Goal: Find contact information: Find contact information

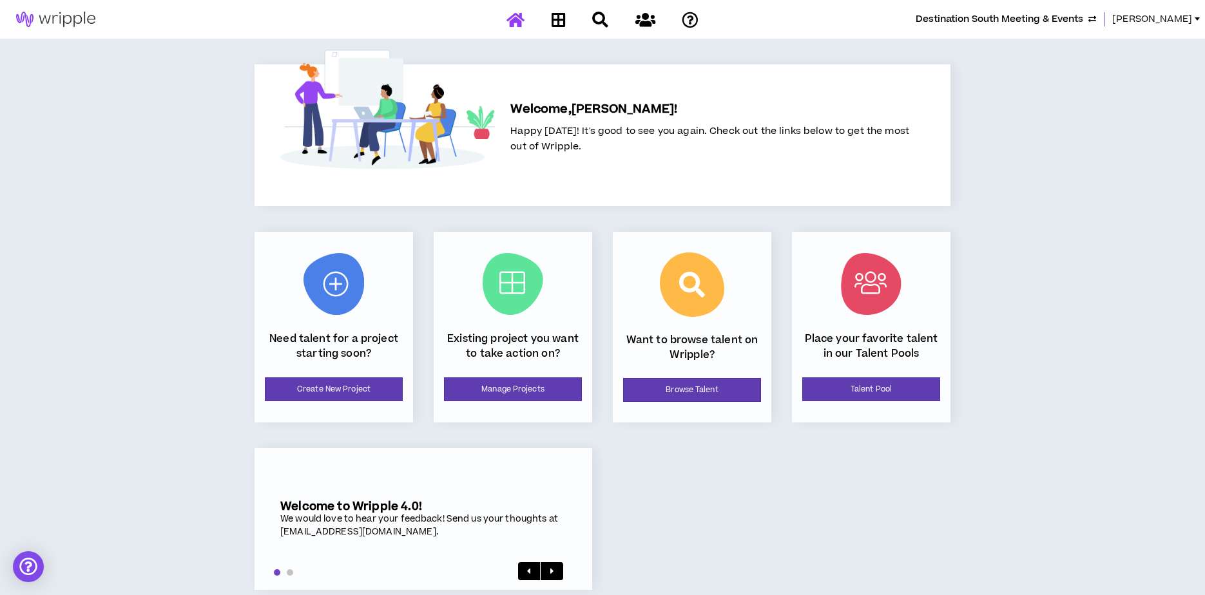
click at [1178, 17] on span "[PERSON_NAME]" at bounding box center [1152, 19] width 80 height 14
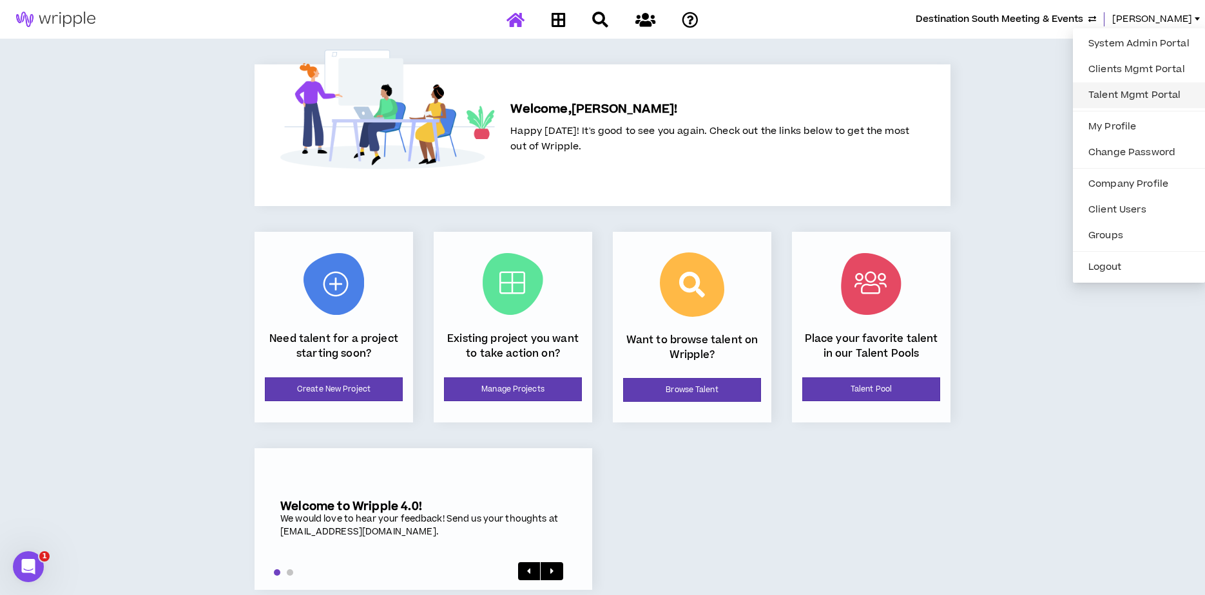
click at [1100, 96] on link "Talent Mgmt Portal" at bounding box center [1139, 95] width 117 height 19
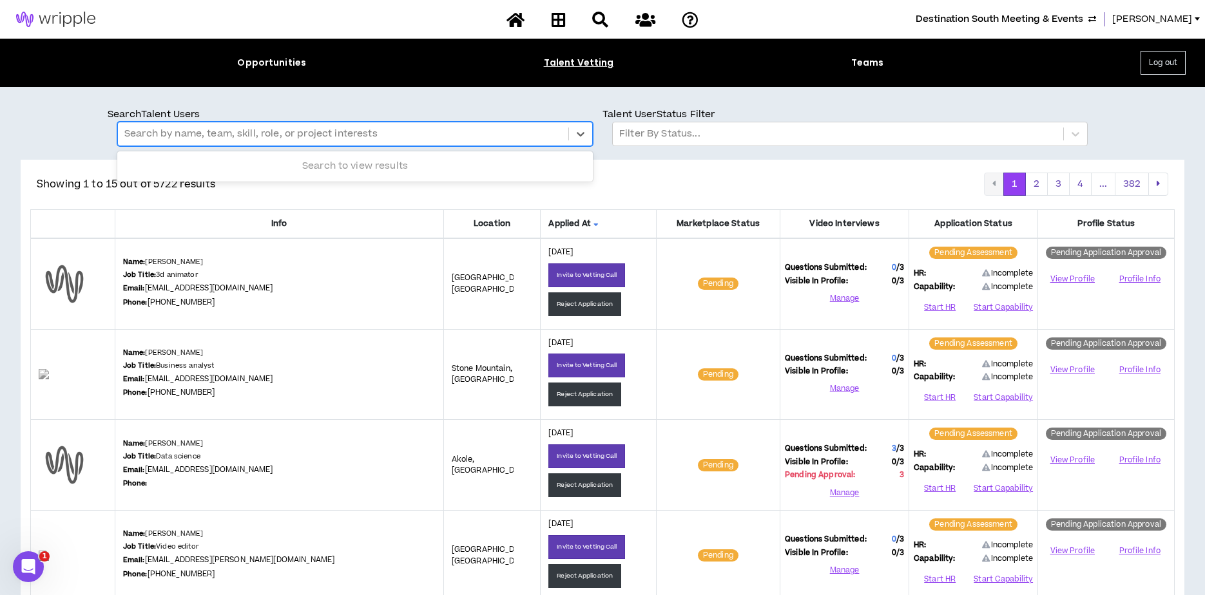
click at [285, 130] on div at bounding box center [342, 134] width 437 height 17
type input "******"
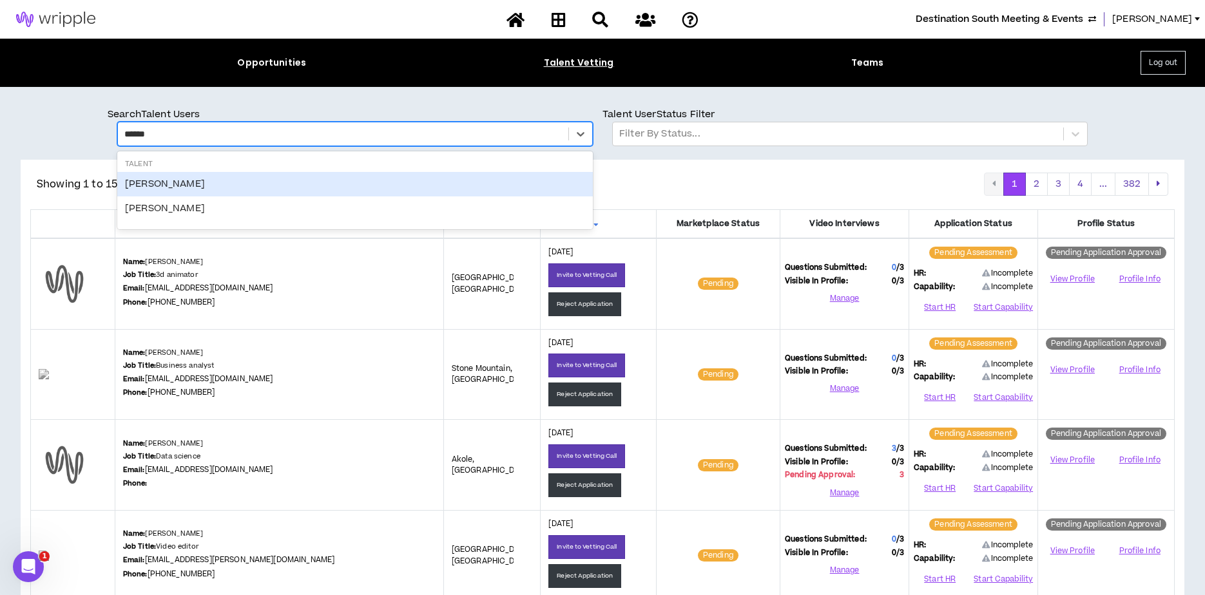
click at [156, 186] on div "[PERSON_NAME]" at bounding box center [355, 184] width 476 height 24
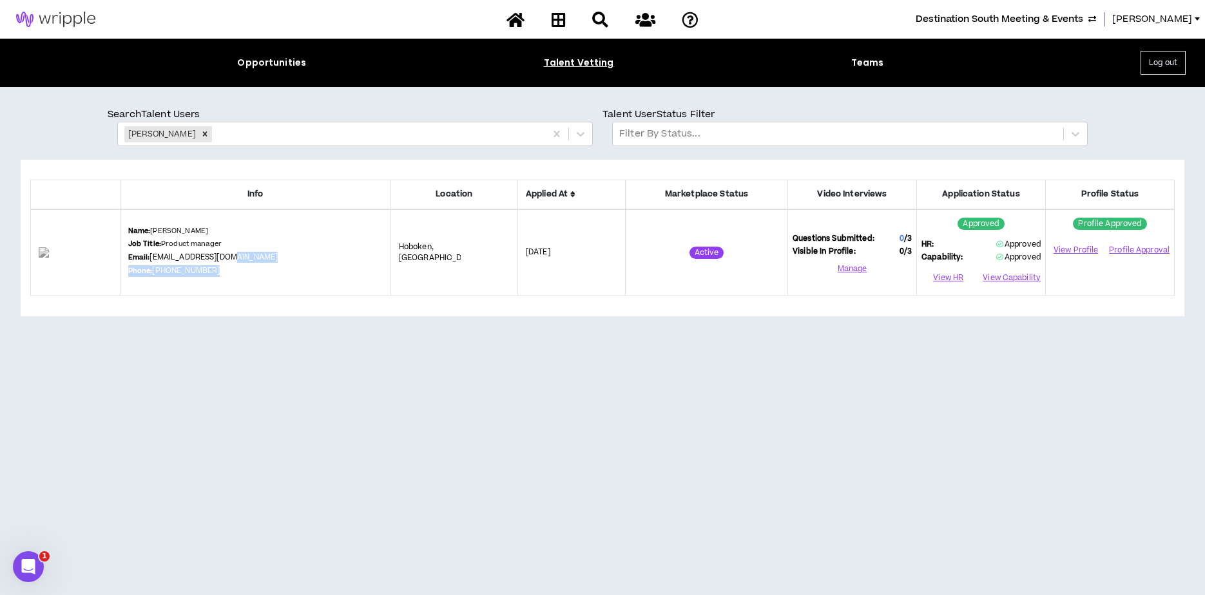
drag, startPoint x: 251, startPoint y: 270, endPoint x: 244, endPoint y: 271, distance: 6.5
click at [244, 271] on div "Name: [PERSON_NAME] Job Title: Product manager Email: [EMAIL_ADDRESS][DOMAIN_NA…" at bounding box center [255, 252] width 255 height 53
copy div "Phone: [PHONE_NUMBER]"
click at [200, 133] on icon "Remove Audrey Henik" at bounding box center [204, 134] width 9 height 9
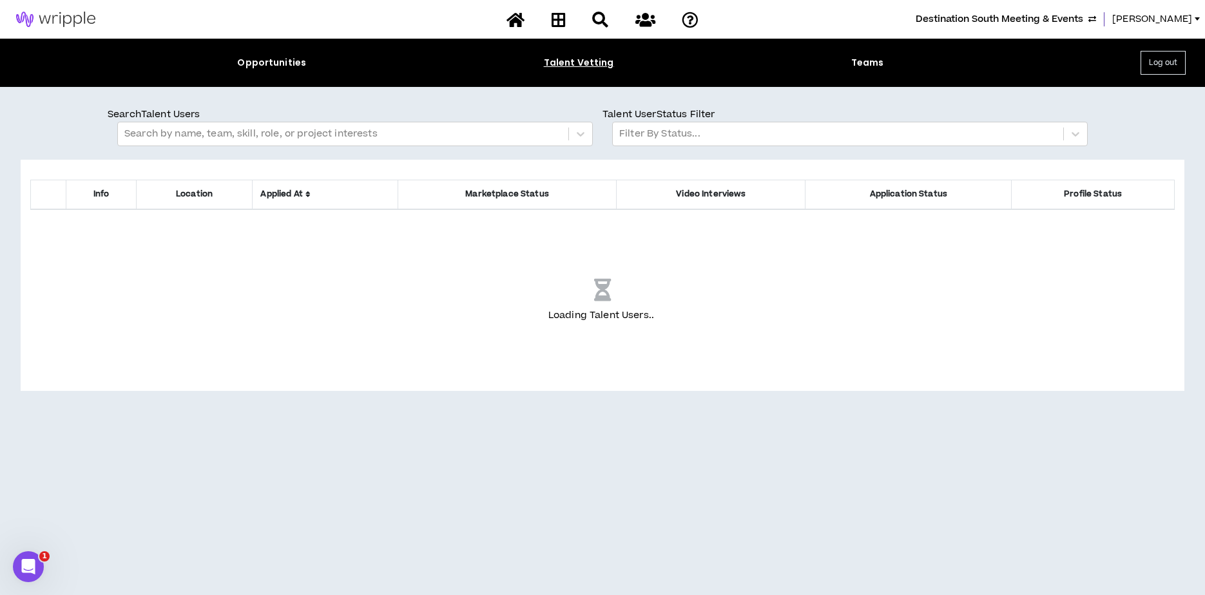
click at [301, 105] on div "Search Talent Users Search by name, team, skill, role, or project interests Tal…" at bounding box center [602, 345] width 1205 height 517
